Goal: Find specific page/section: Find specific page/section

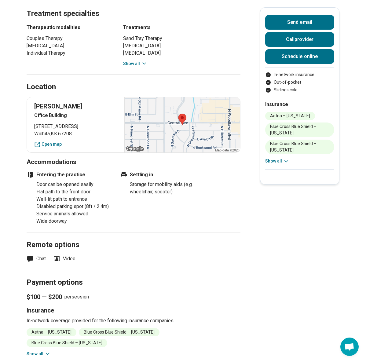
scroll to position [428, 0]
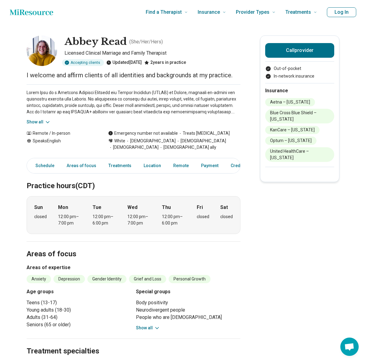
click at [47, 121] on icon at bounding box center [48, 122] width 6 height 6
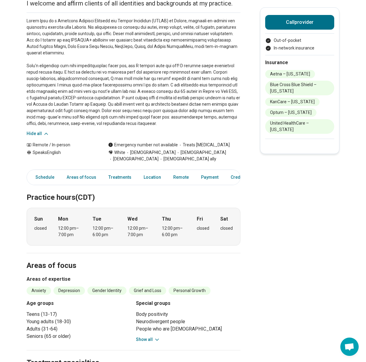
scroll to position [184, 0]
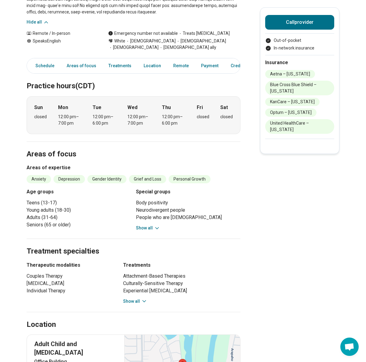
click at [152, 225] on button "Show all" at bounding box center [148, 228] width 24 height 6
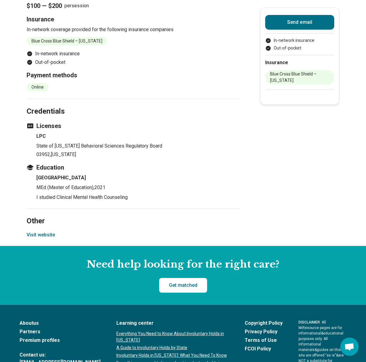
scroll to position [612, 0]
